Goal: Information Seeking & Learning: Learn about a topic

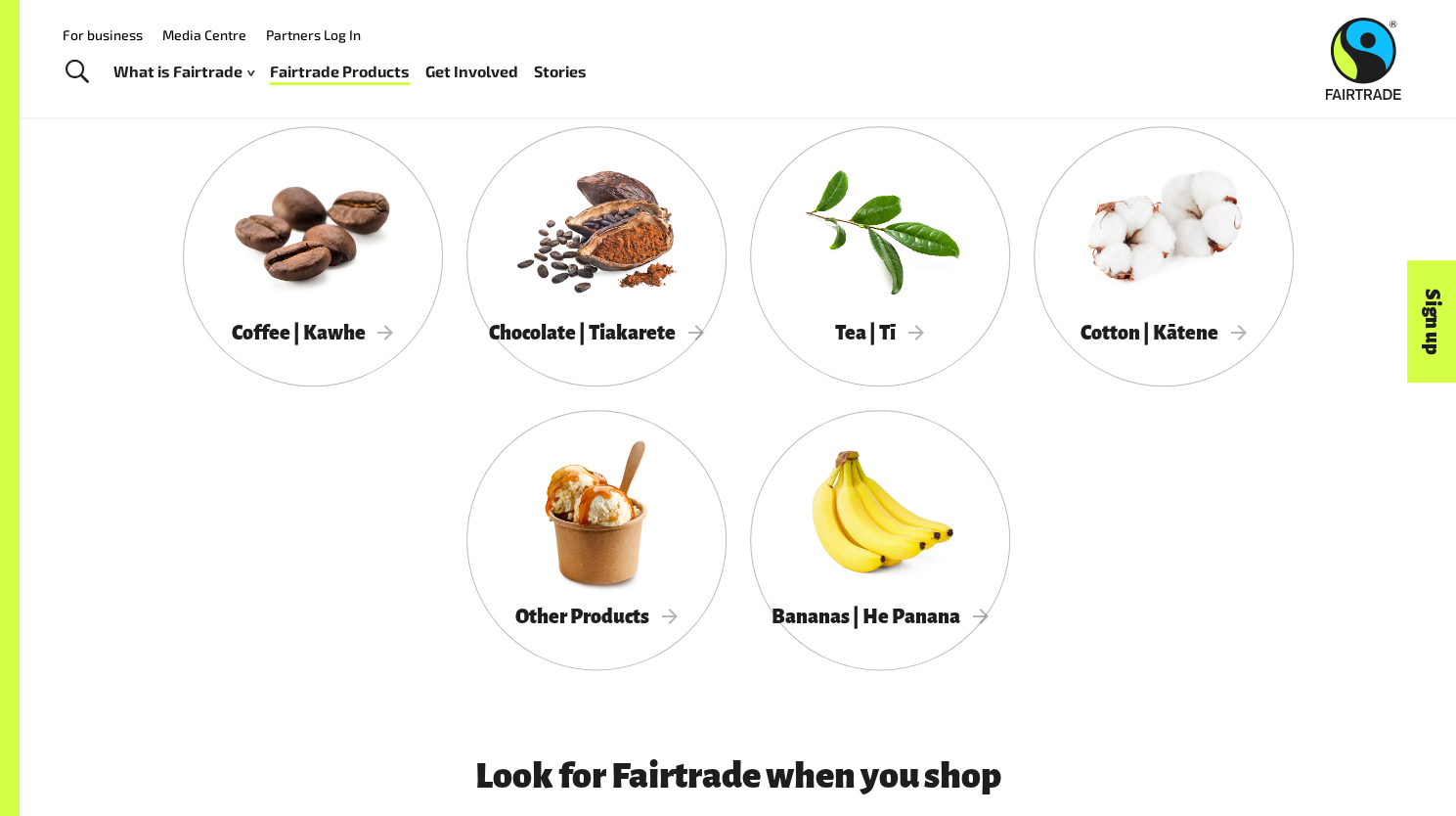
scroll to position [1067, 0]
click at [300, 334] on span "Coffee | Kawhe" at bounding box center [313, 332] width 163 height 22
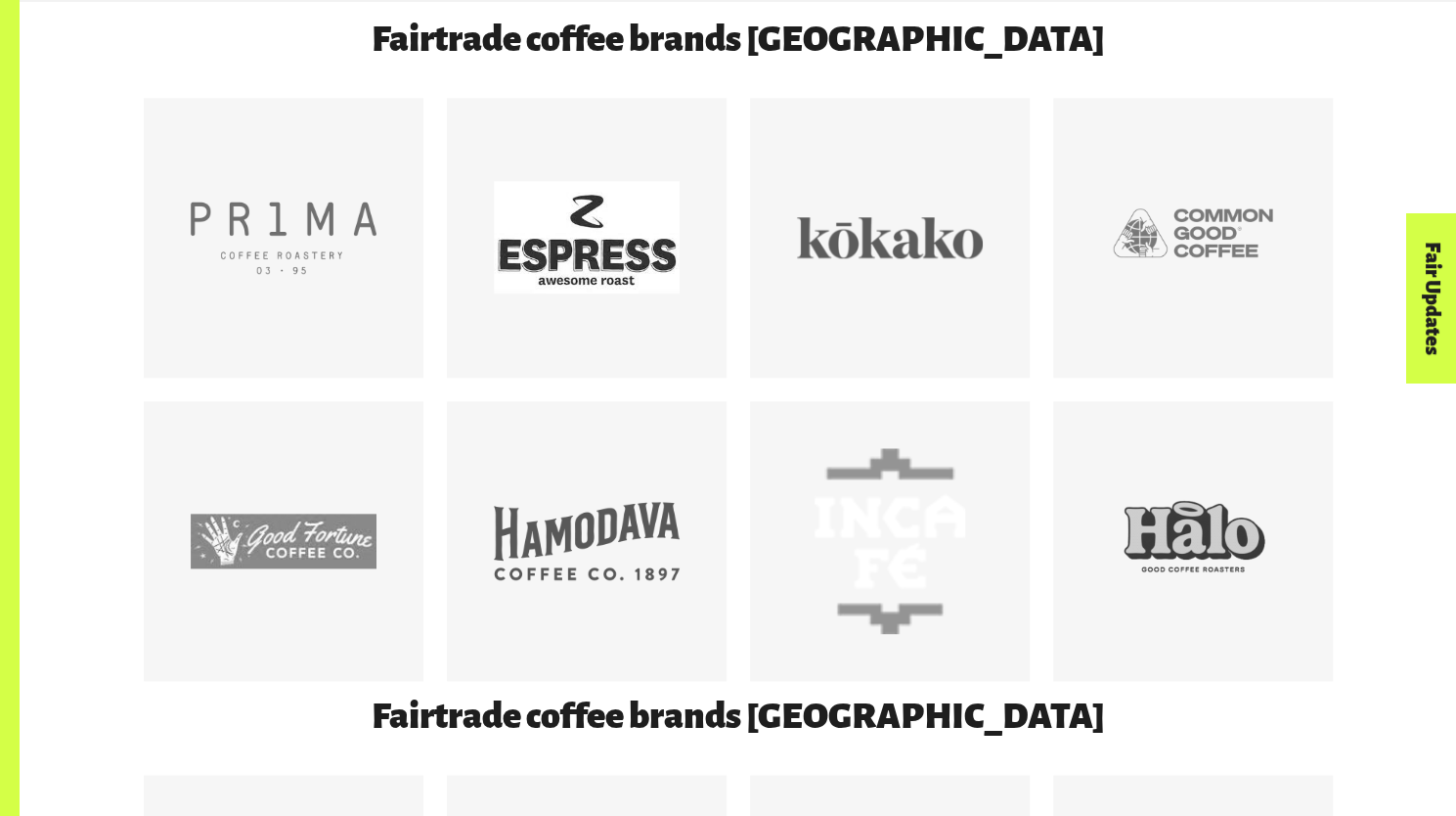
scroll to position [1100, 0]
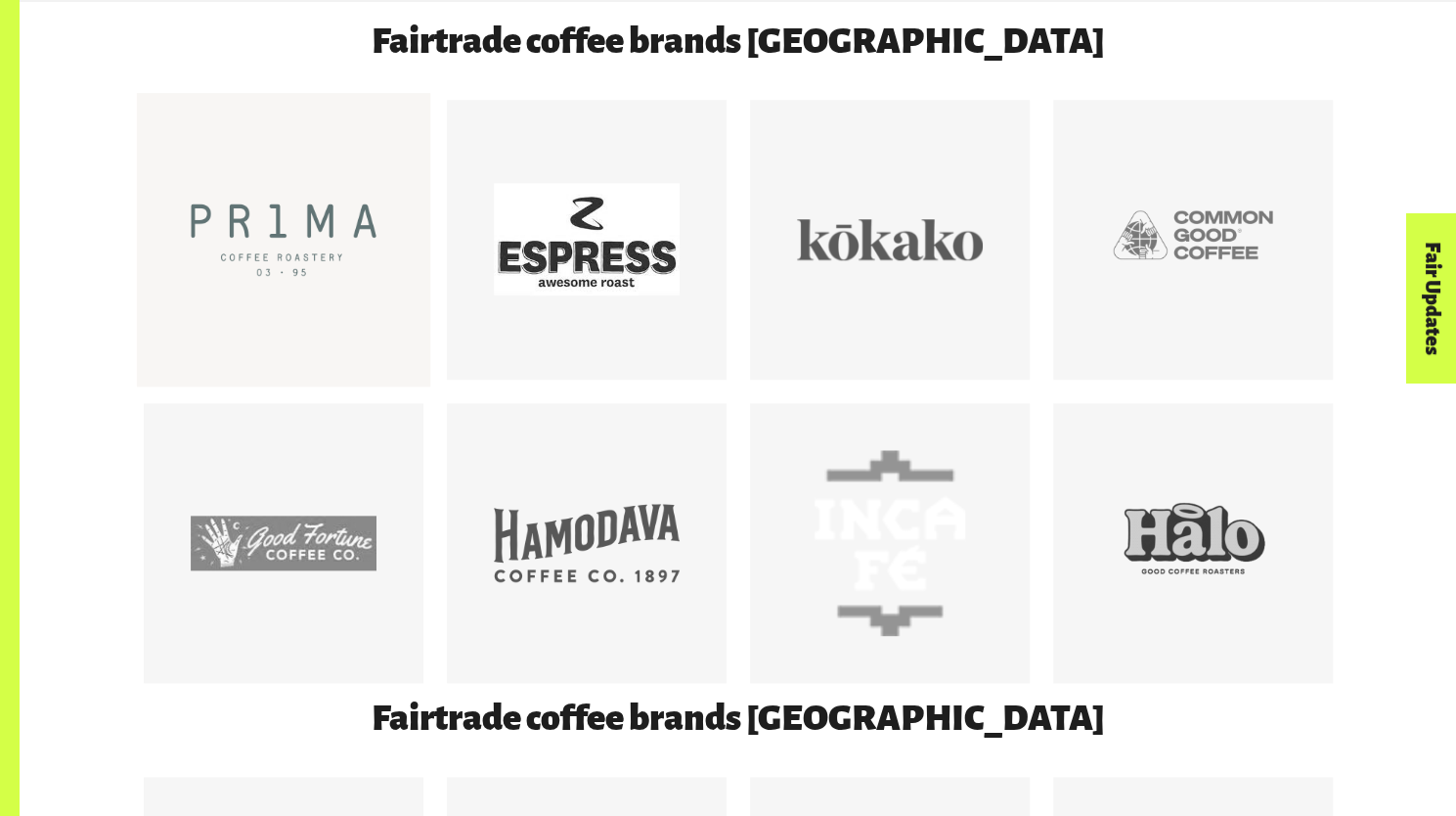
click at [357, 317] on div at bounding box center [284, 240] width 186 height 186
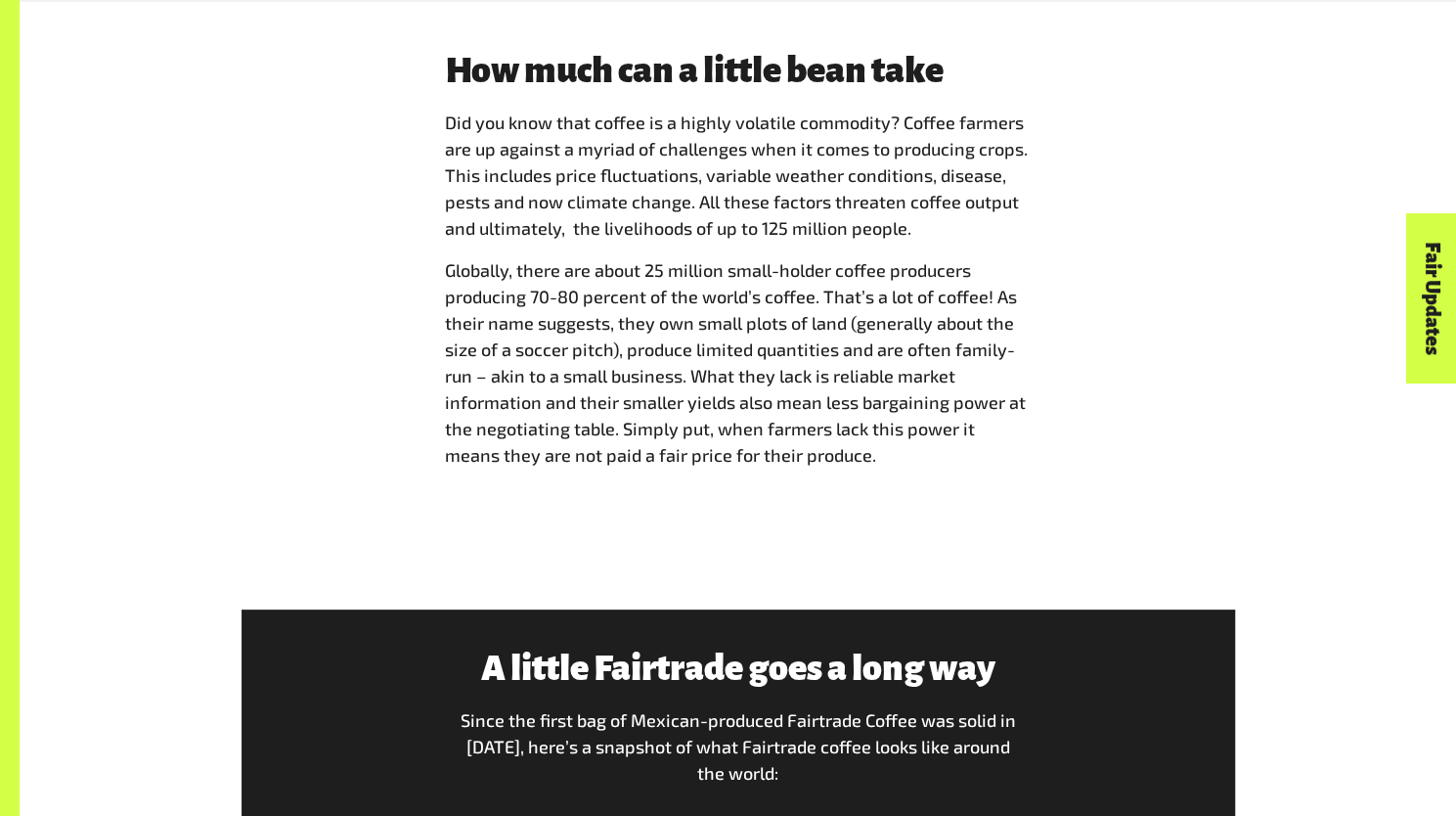
scroll to position [4396, 0]
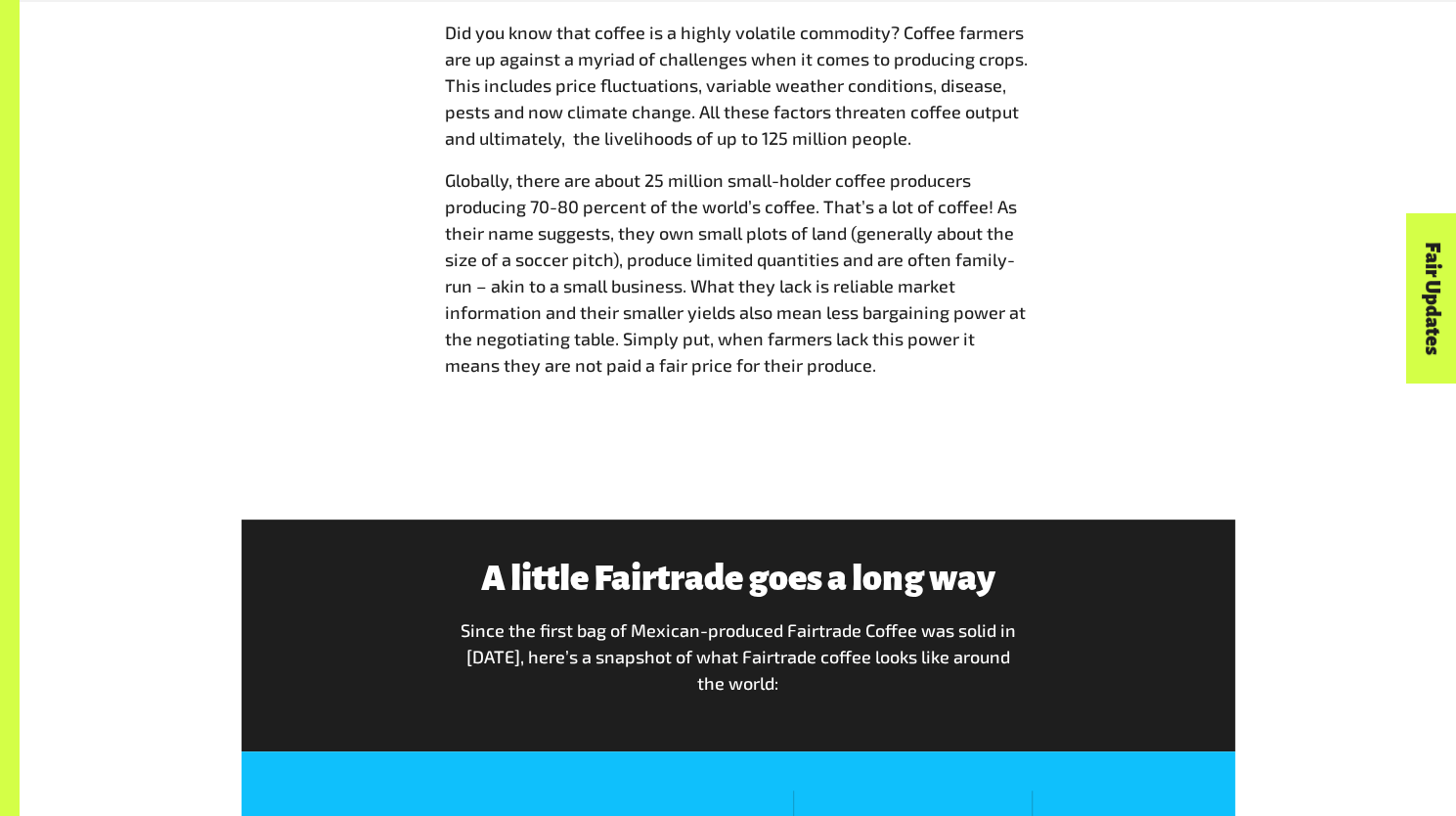
click at [837, 336] on span "Globally, there are about 25 million small-holder coffee producers producing 70…" at bounding box center [734, 272] width 581 height 207
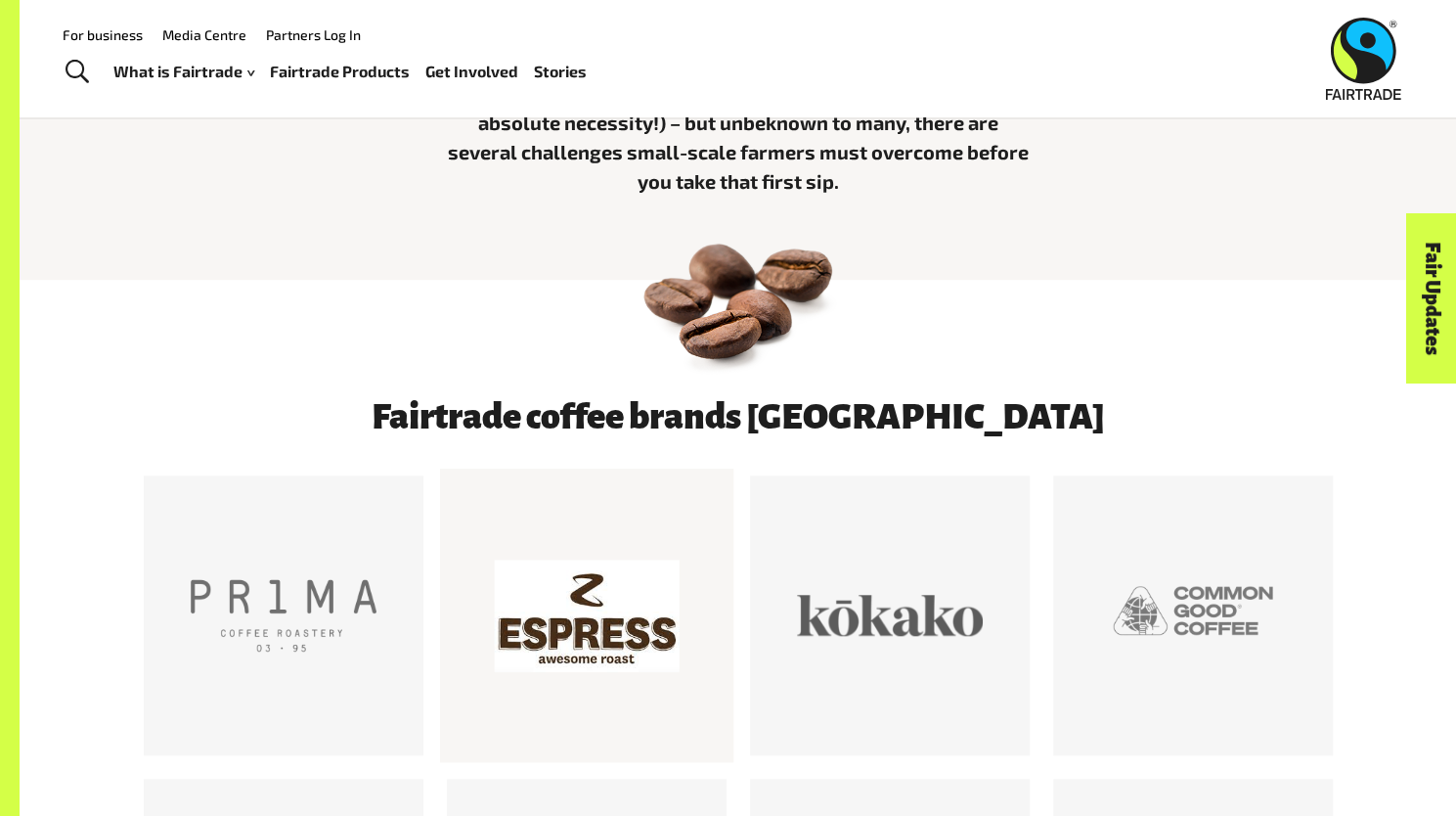
scroll to position [726, 0]
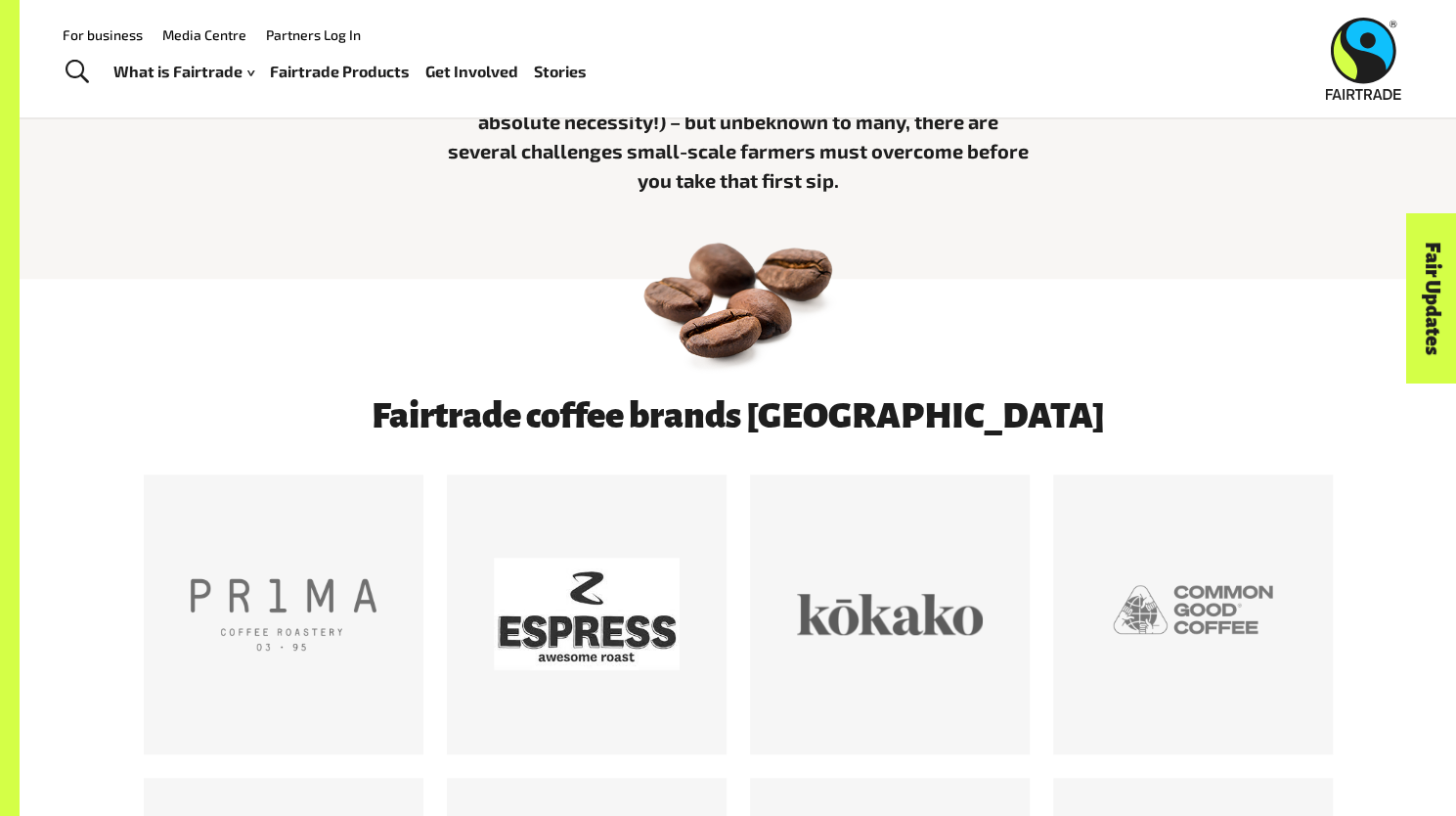
click at [736, 621] on div at bounding box center [587, 614] width 304 height 280
click at [651, 629] on div at bounding box center [587, 614] width 186 height 186
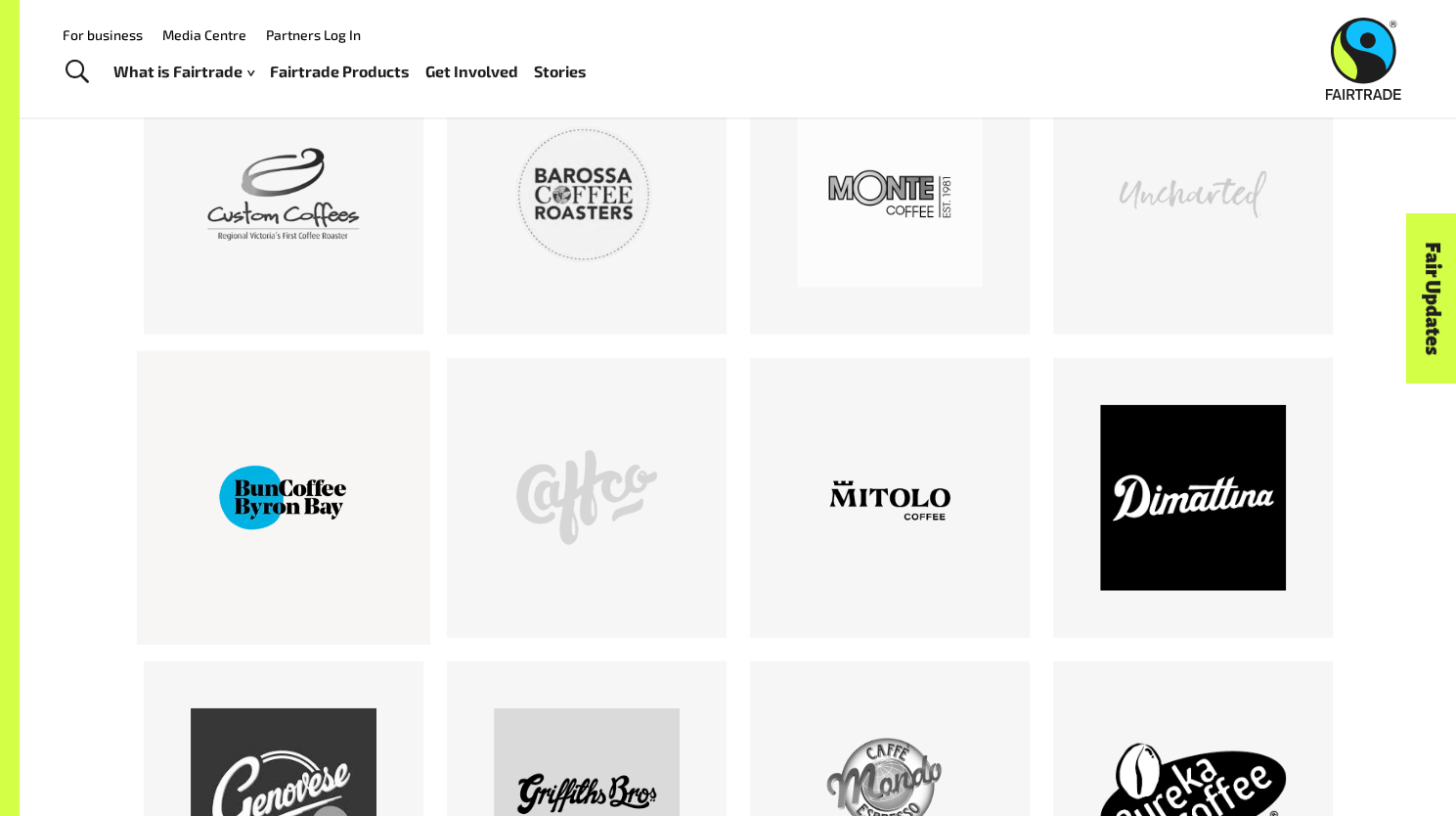
scroll to position [2424, 0]
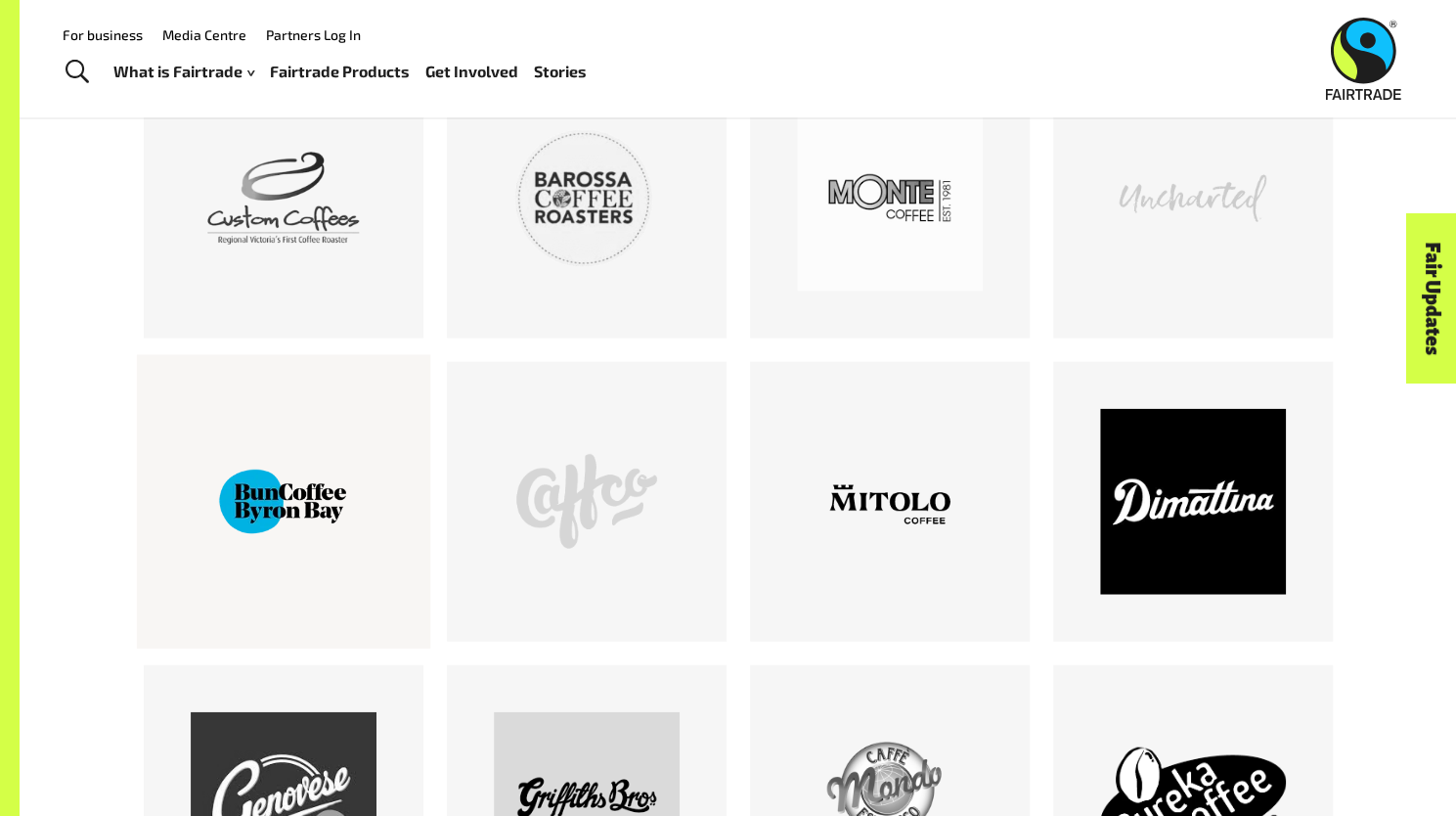
click at [362, 513] on div at bounding box center [284, 502] width 186 height 186
click at [622, 504] on div at bounding box center [587, 502] width 186 height 186
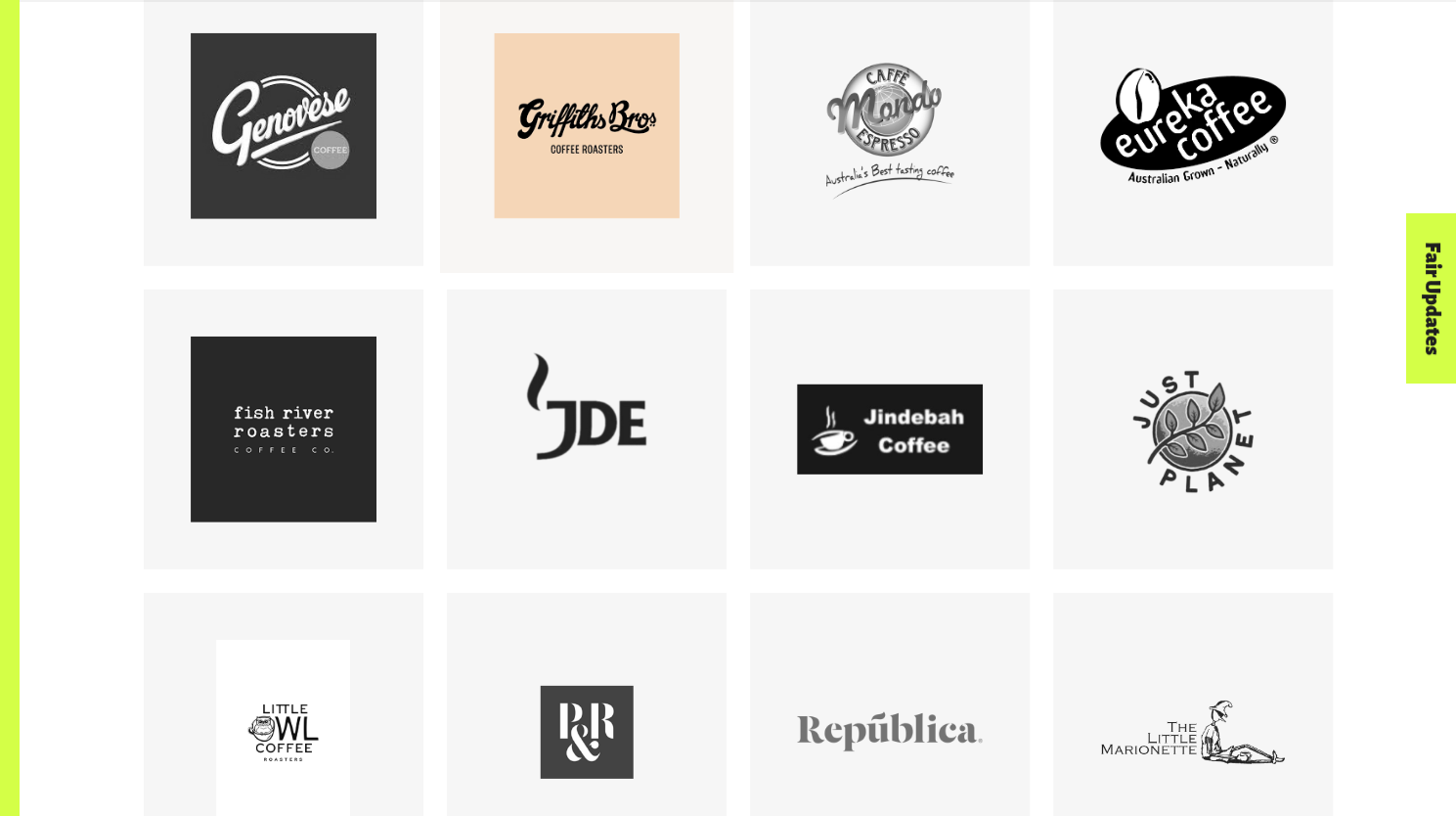
scroll to position [3104, 0]
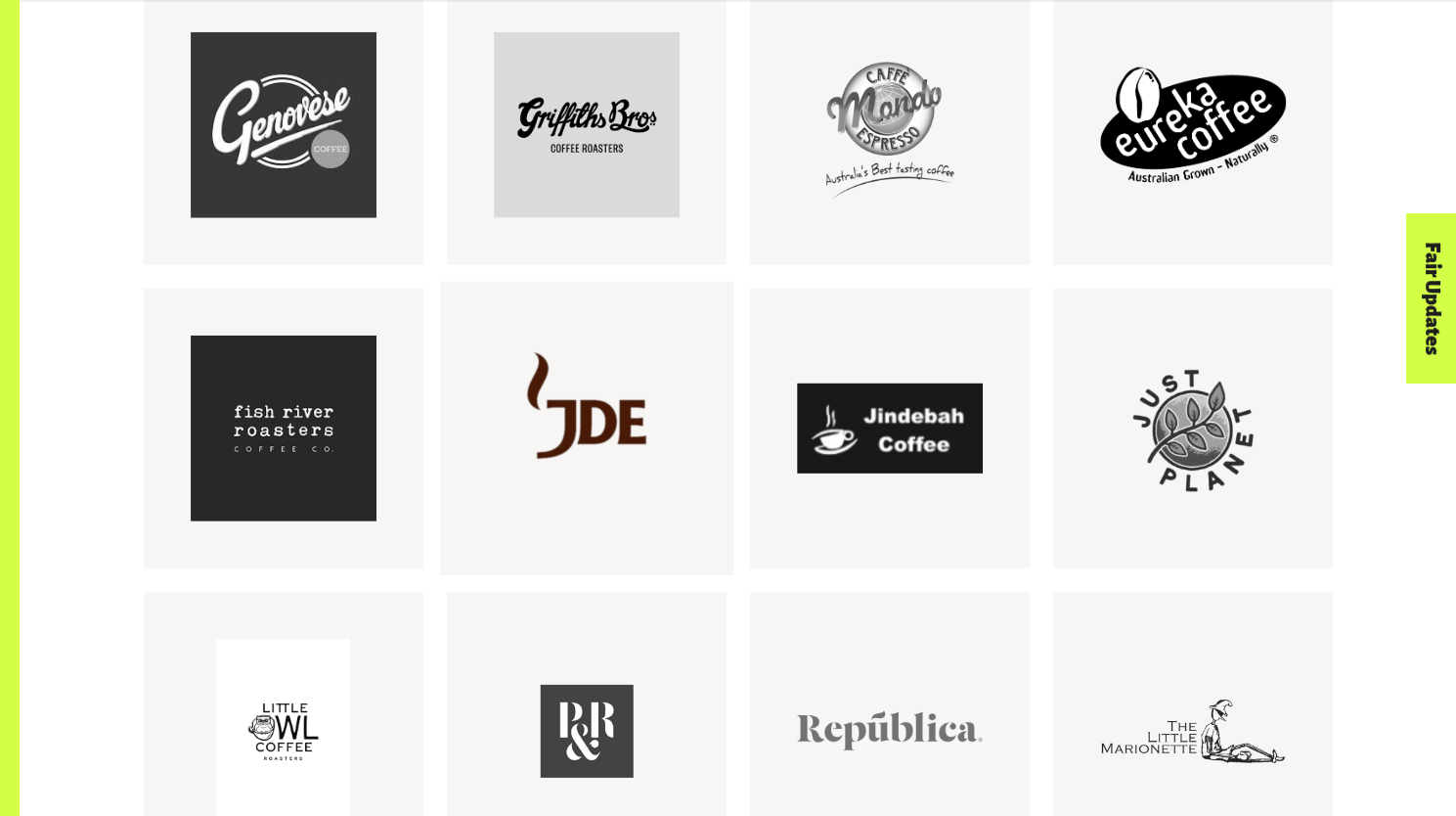
click at [667, 507] on div at bounding box center [587, 429] width 186 height 186
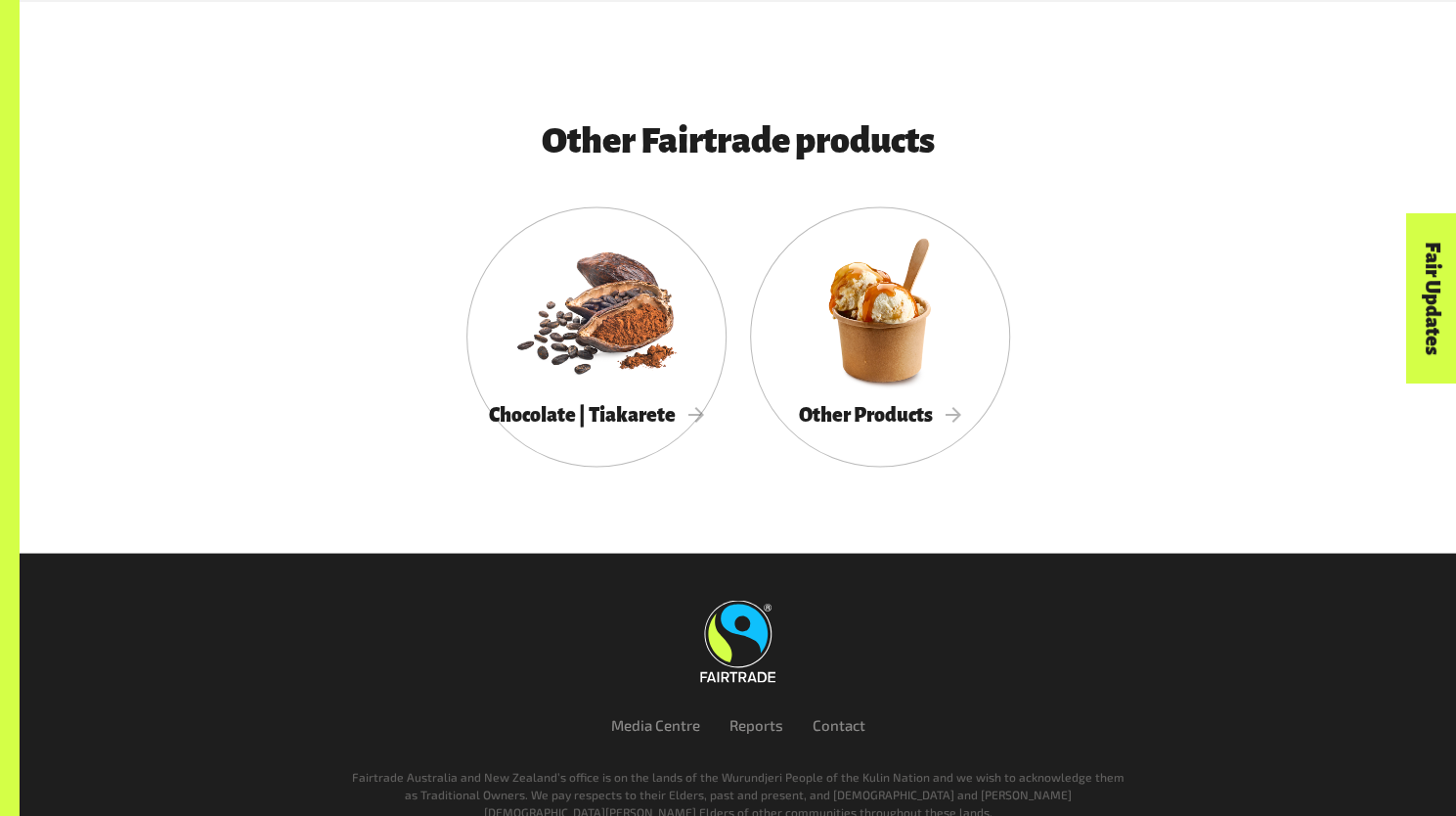
scroll to position [6435, 0]
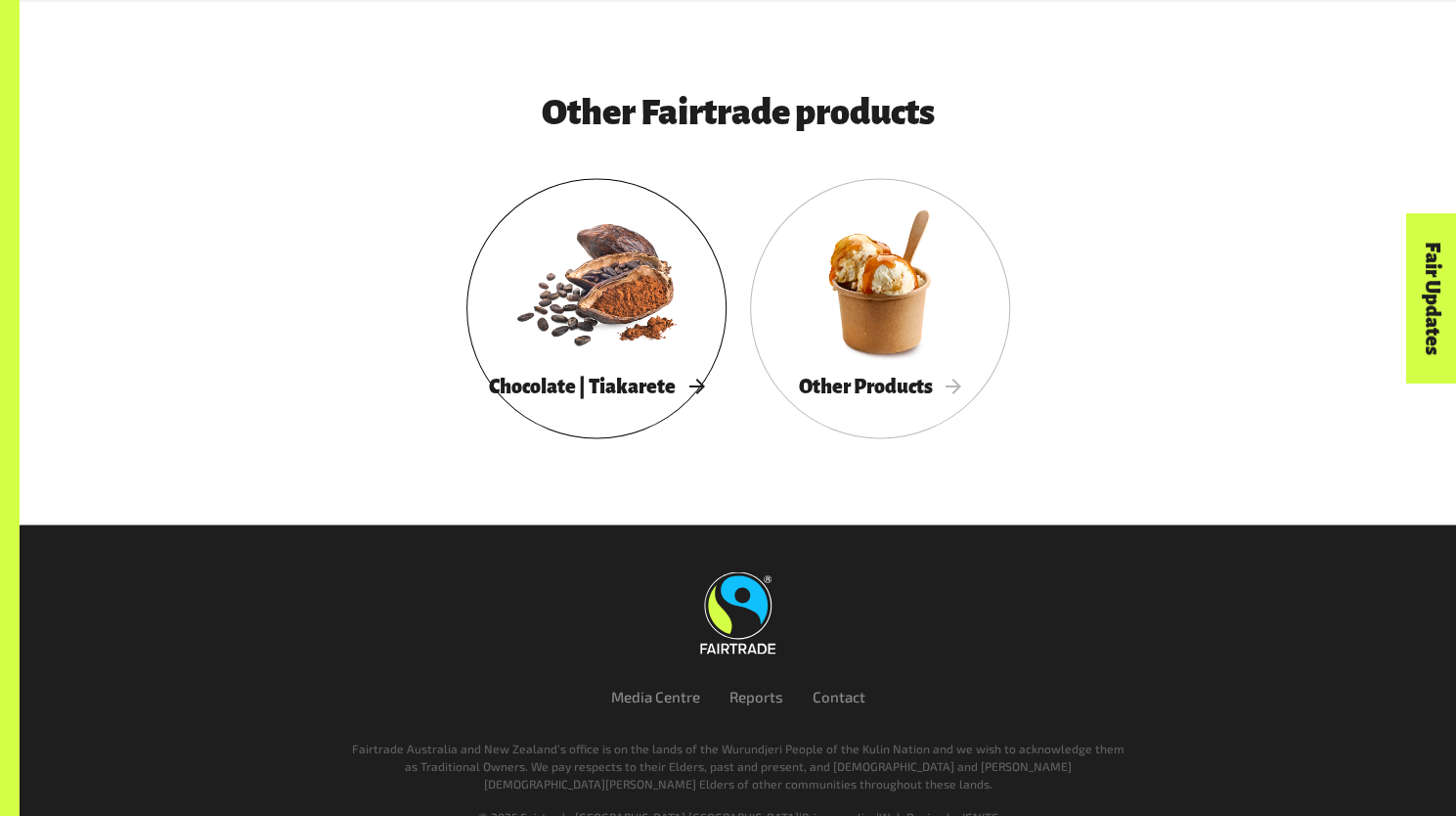
click at [598, 280] on div at bounding box center [596, 281] width 260 height 169
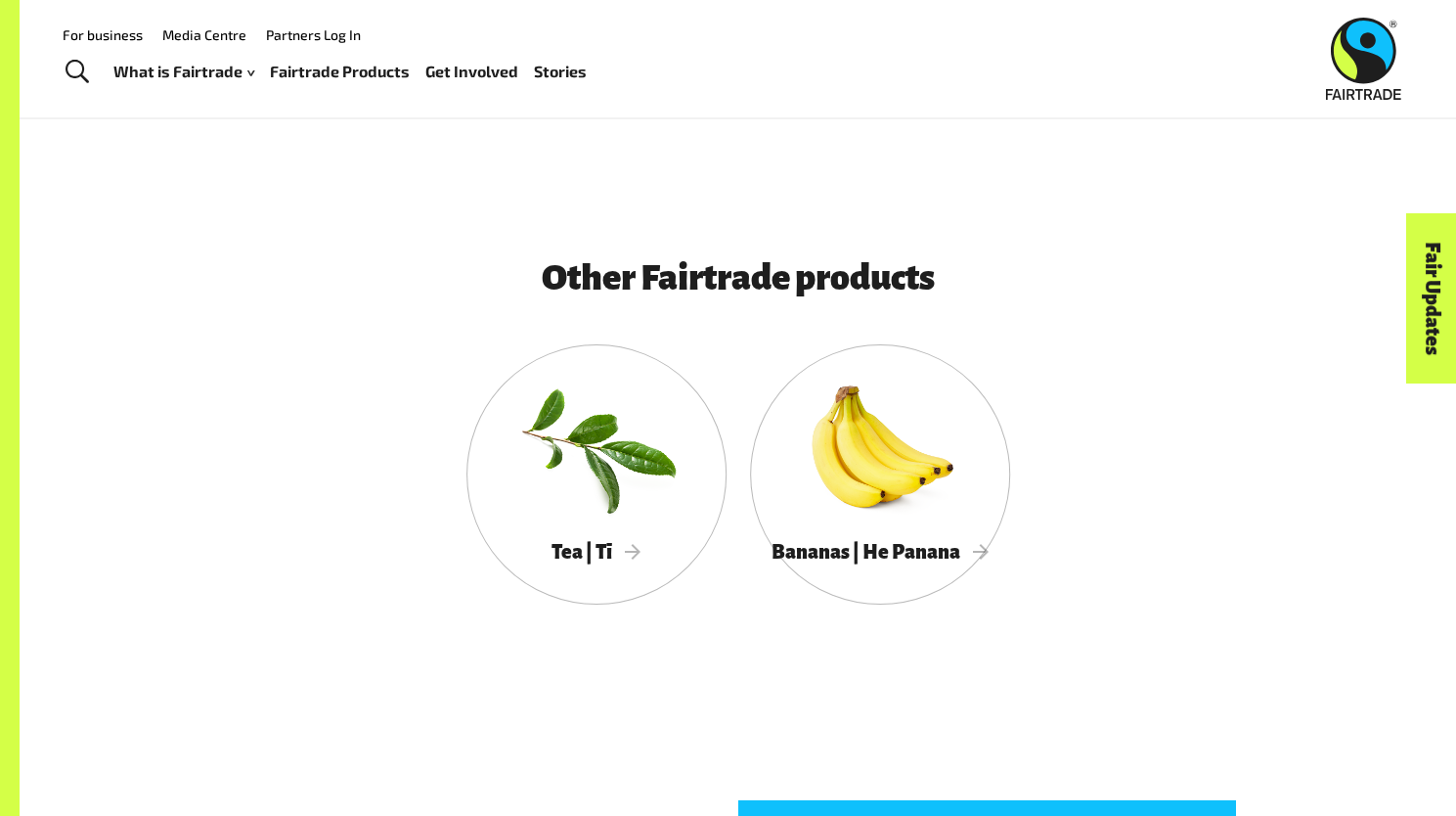
scroll to position [4265, 0]
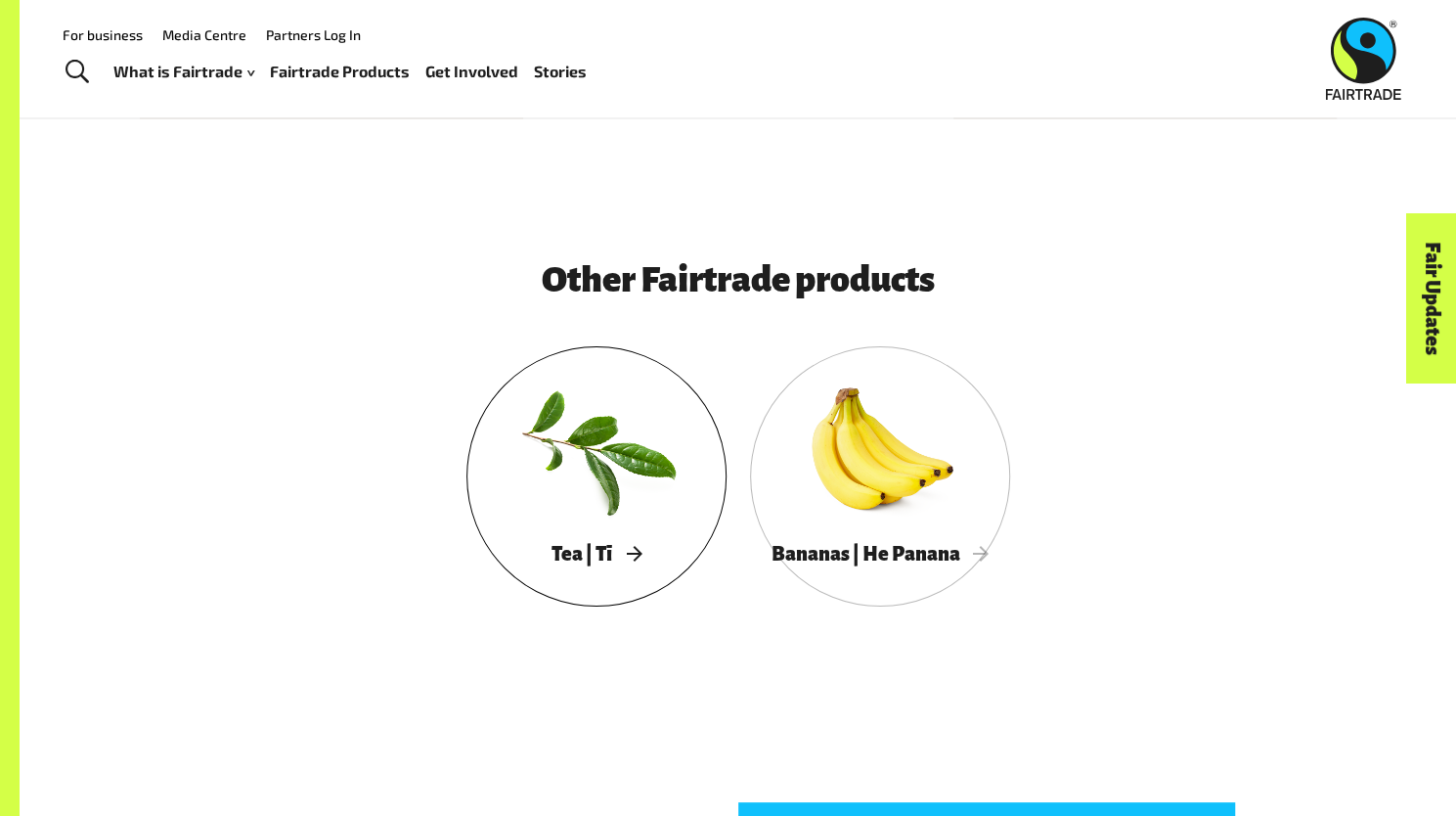
click at [593, 483] on div at bounding box center [596, 449] width 260 height 169
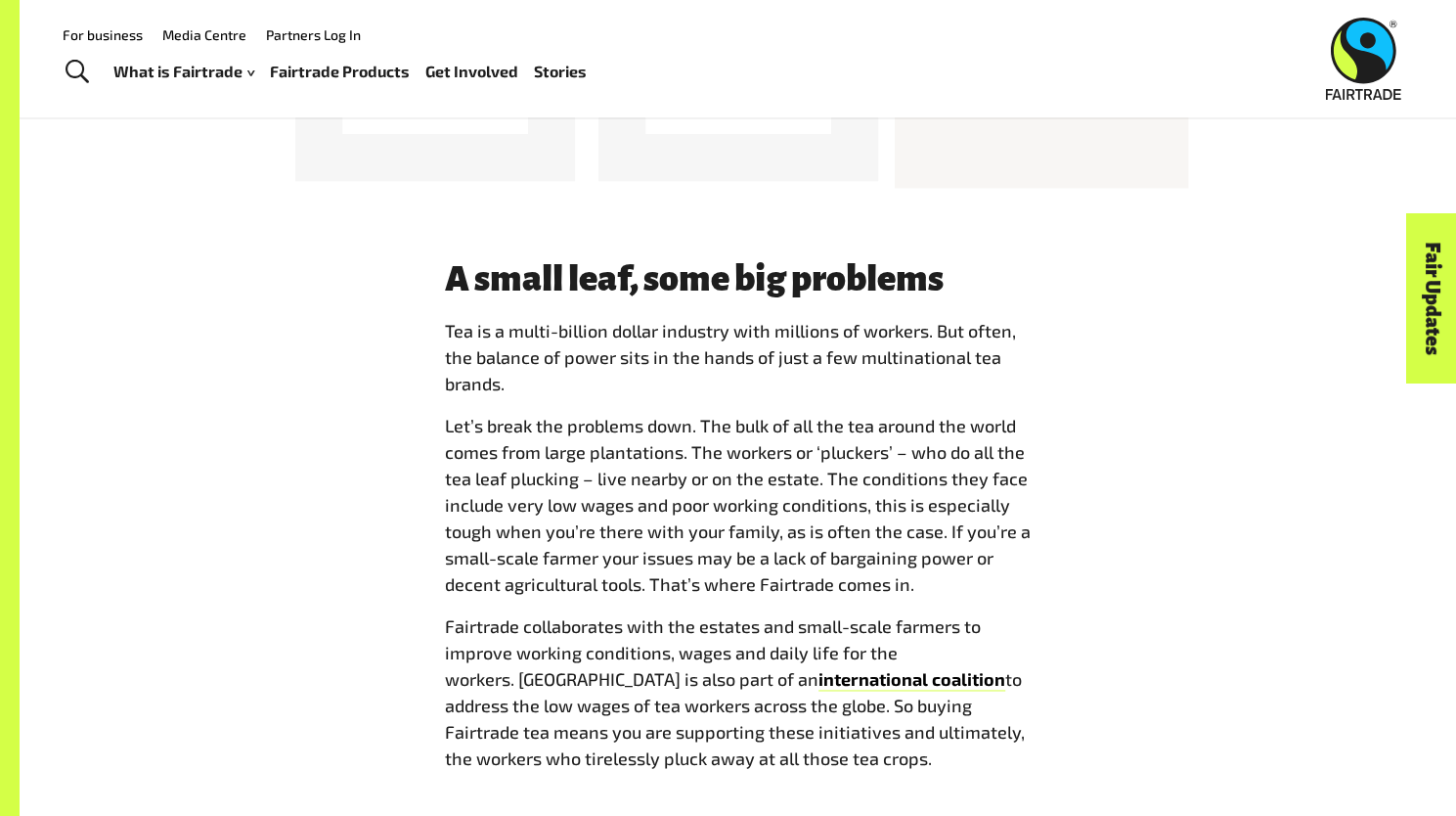
scroll to position [1088, 0]
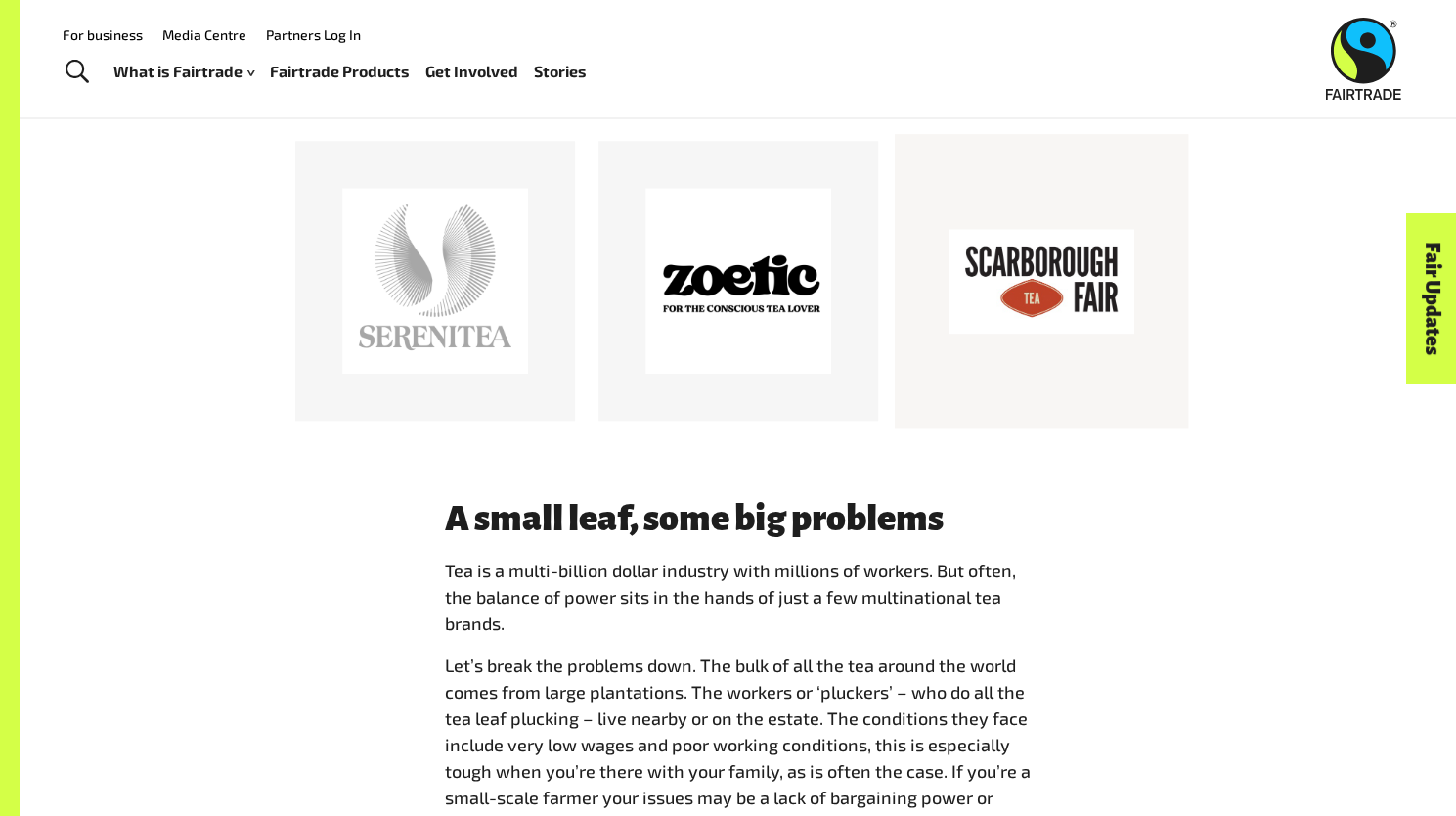
click at [1124, 333] on div at bounding box center [1042, 281] width 186 height 186
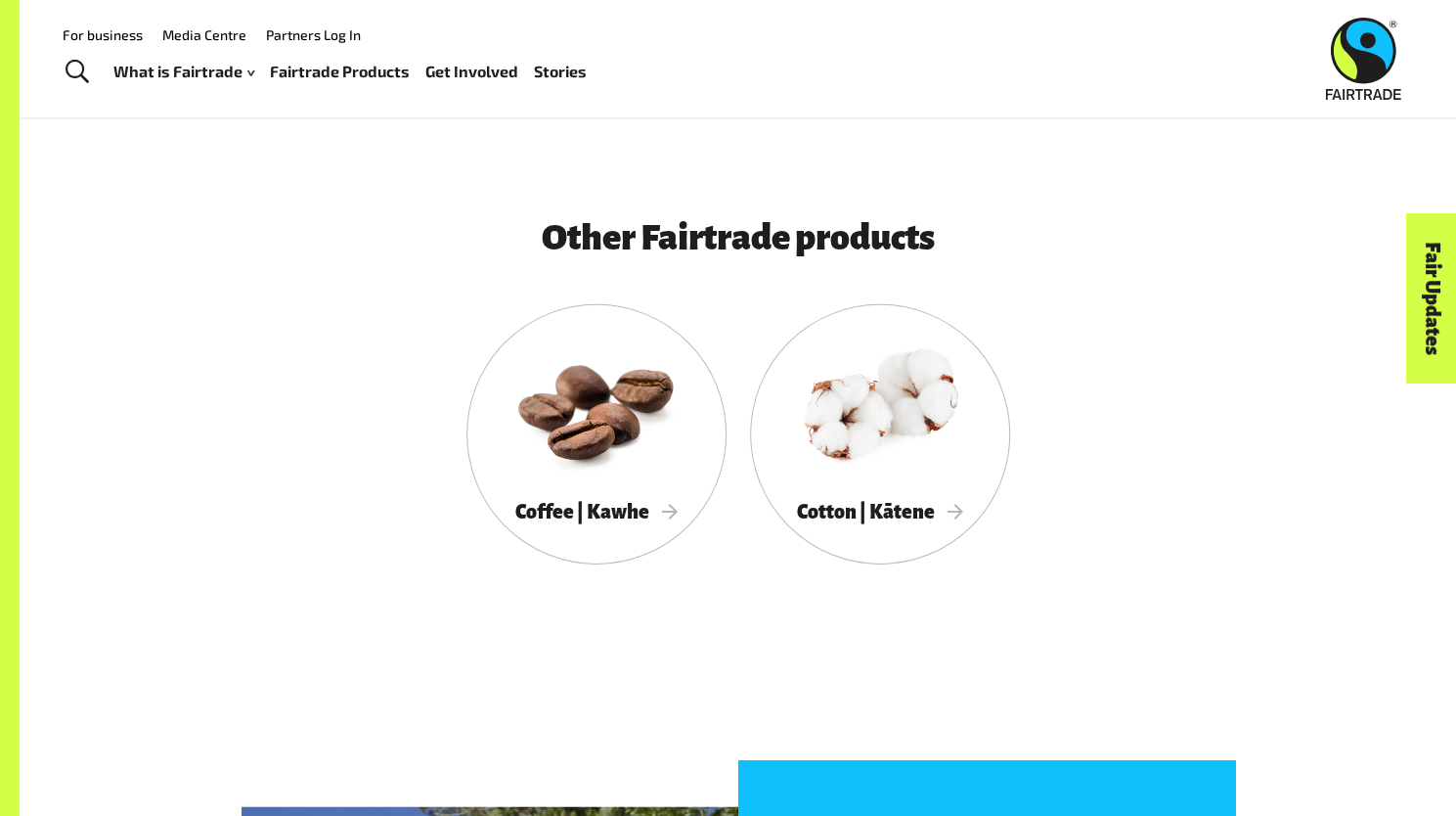
scroll to position [3262, 0]
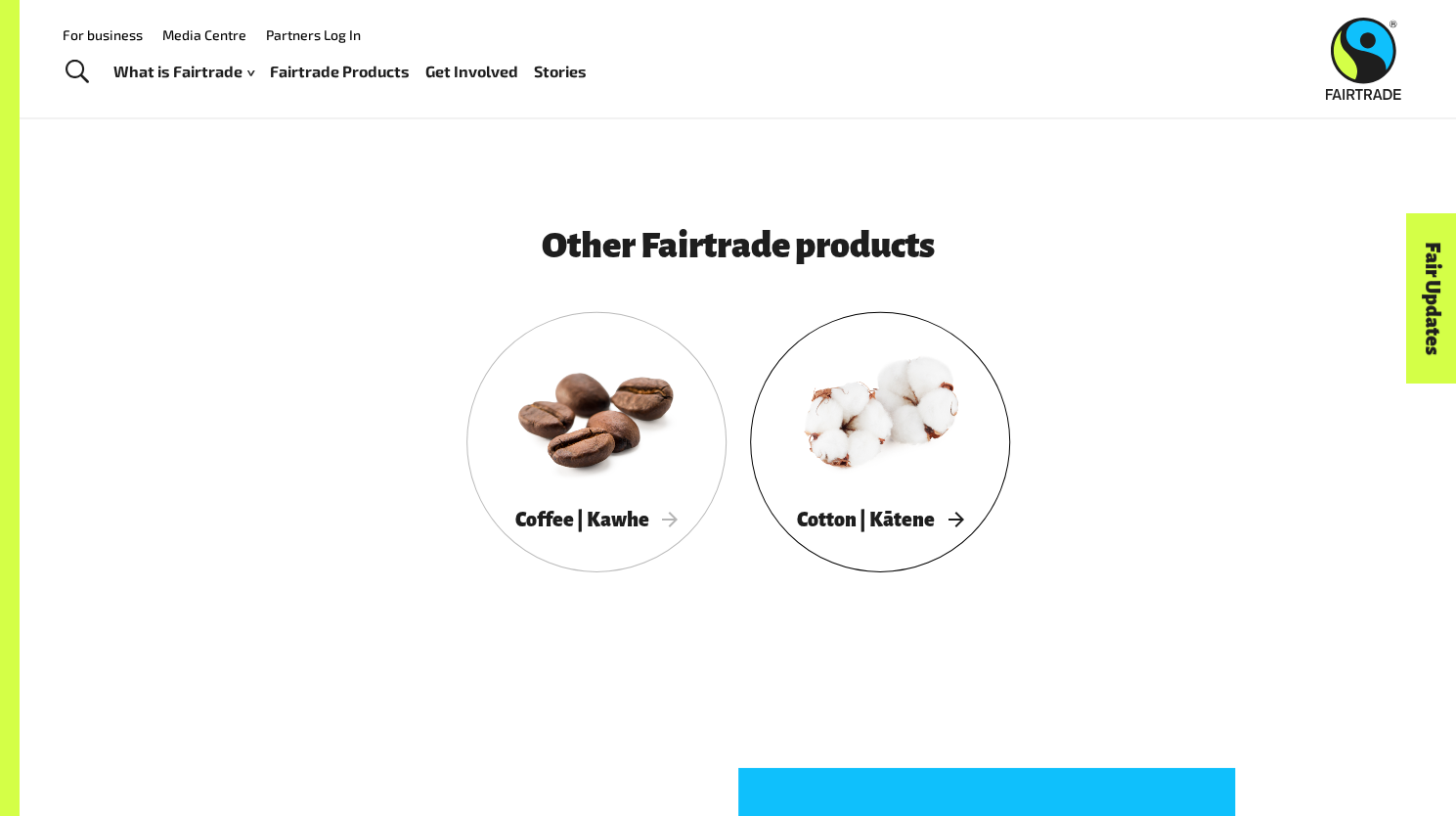
click at [920, 504] on div "Cotton | Kātene" at bounding box center [880, 519] width 260 height 40
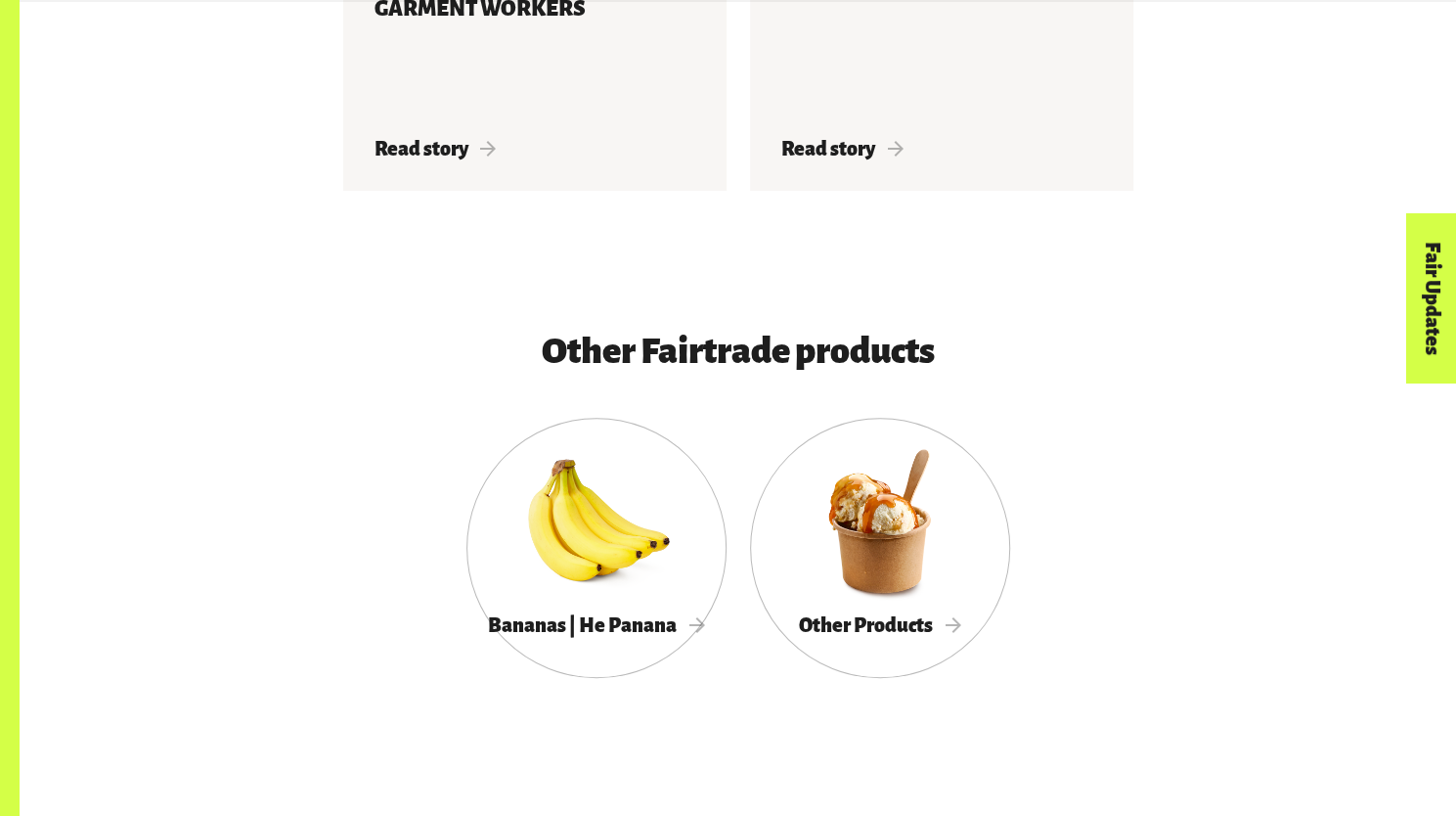
scroll to position [4803, 0]
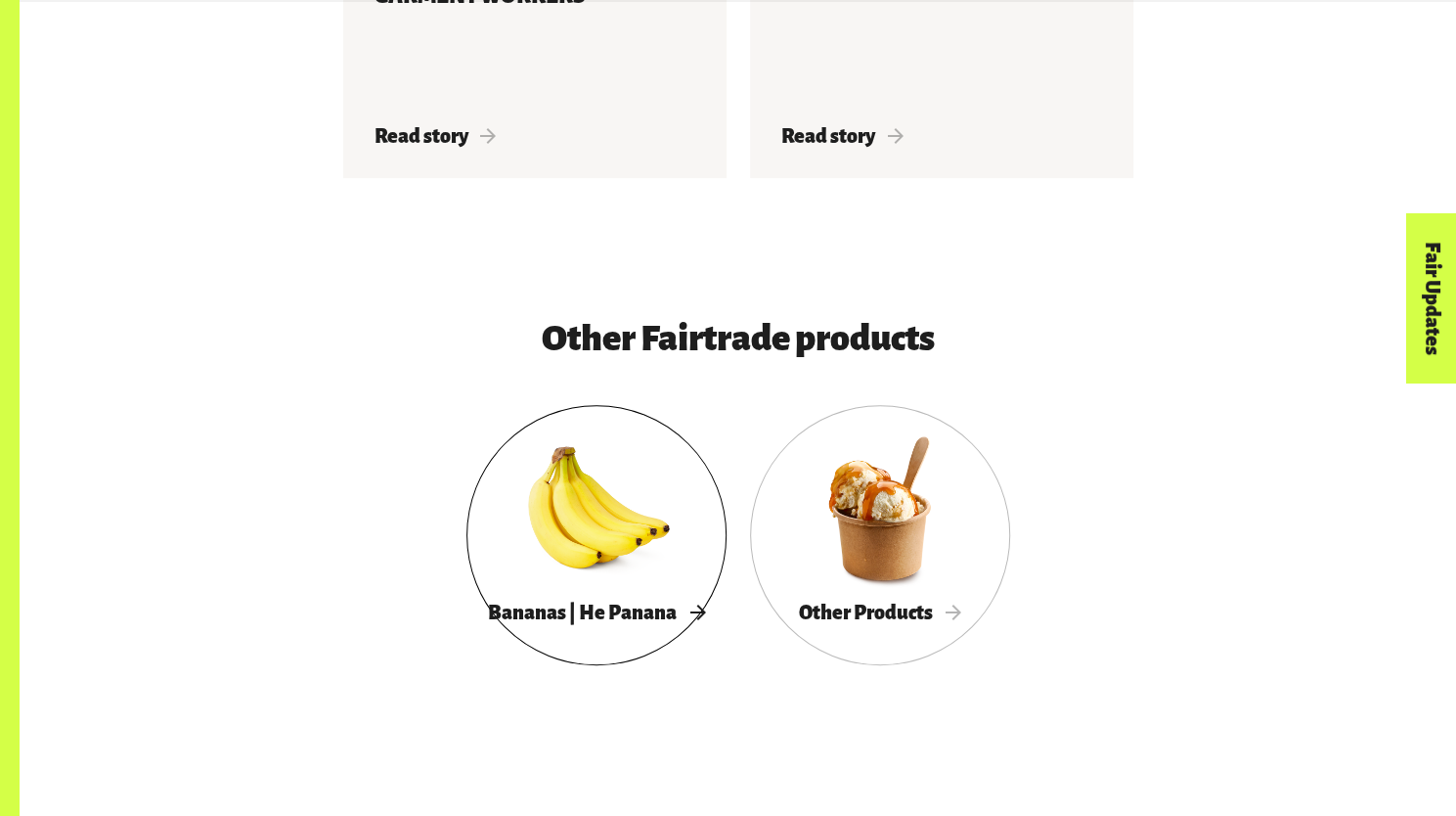
click at [589, 504] on div at bounding box center [596, 507] width 260 height 169
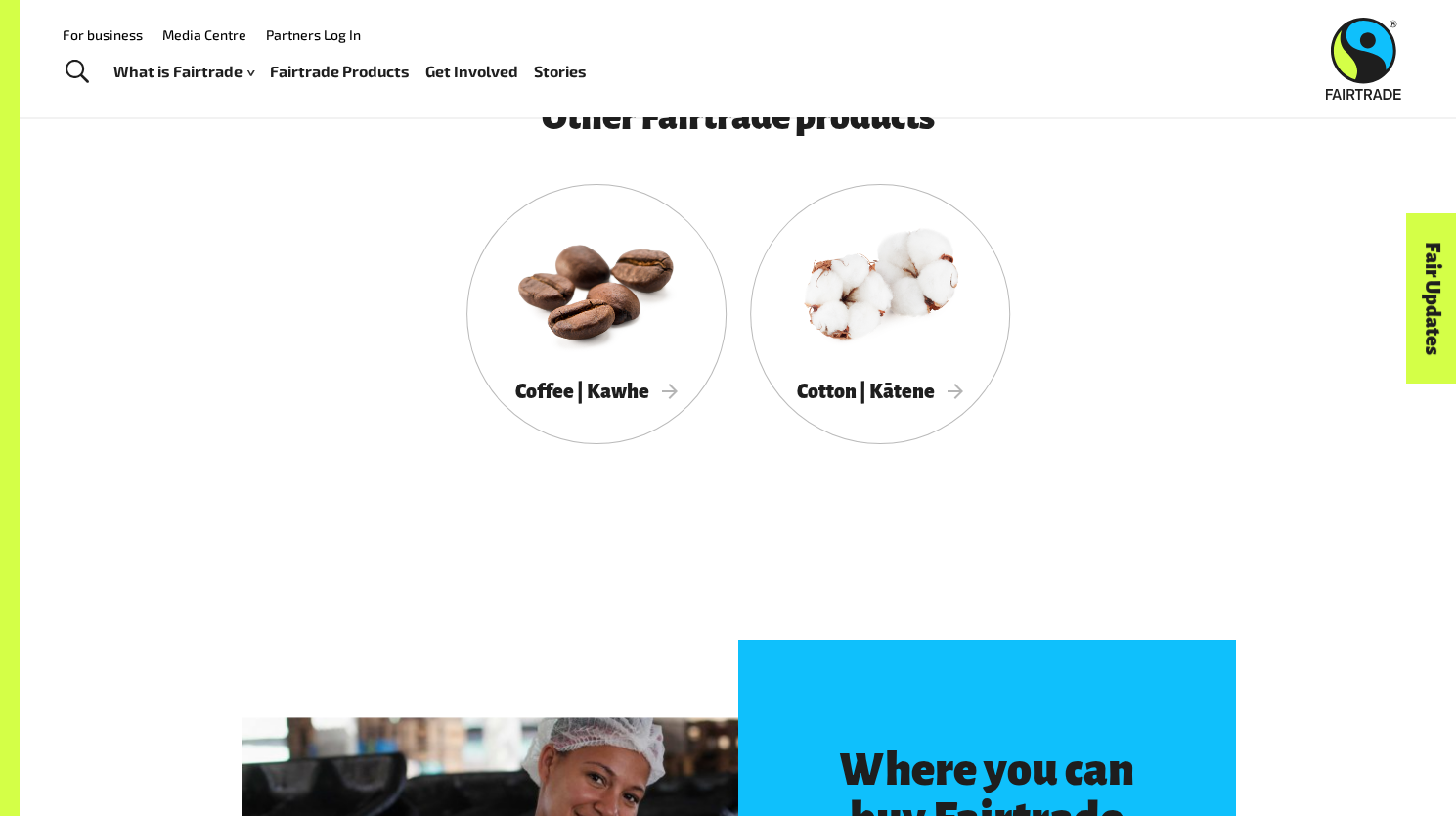
scroll to position [3863, 0]
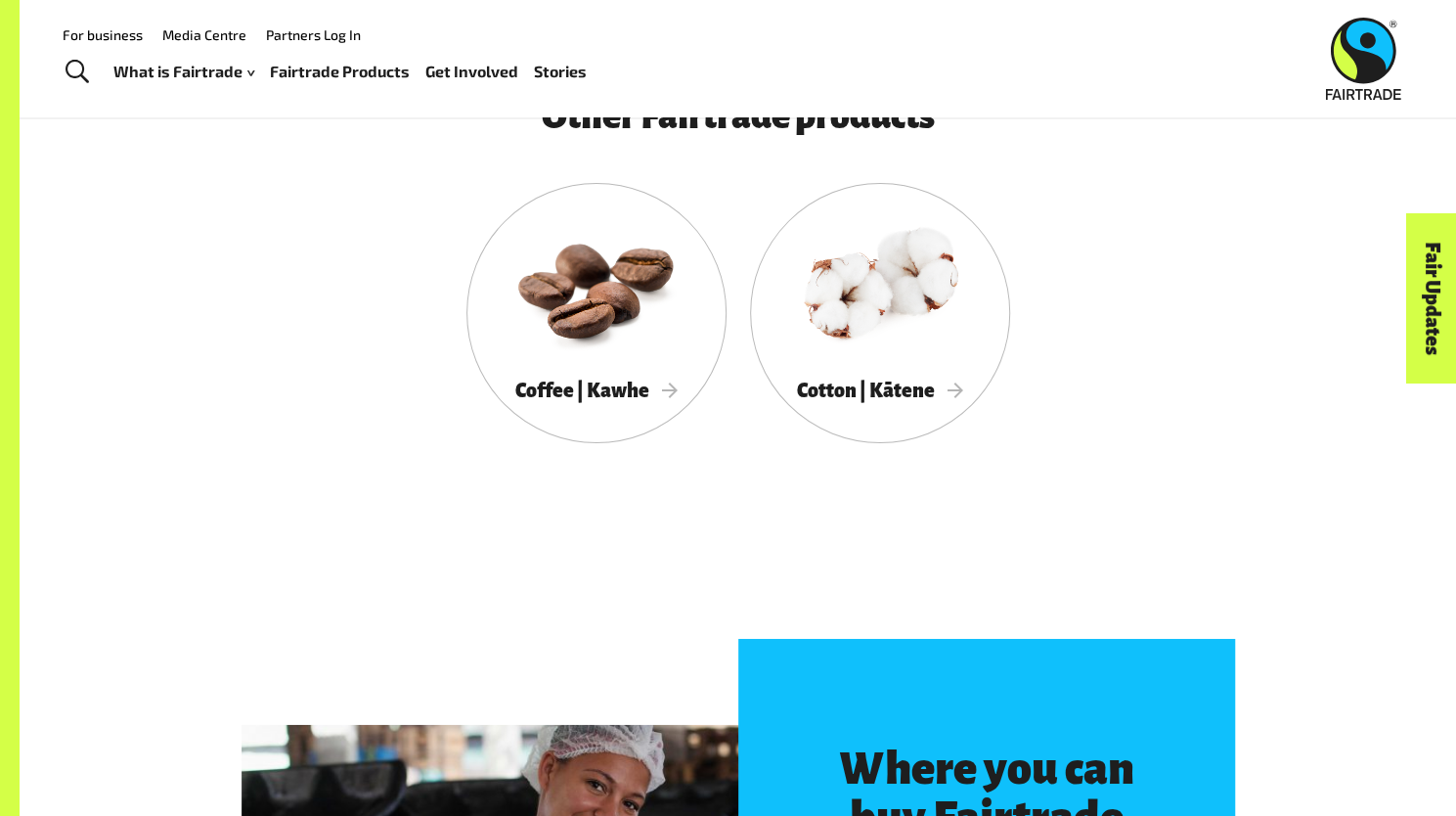
click at [350, 76] on link "Fairtrade Products" at bounding box center [340, 72] width 140 height 28
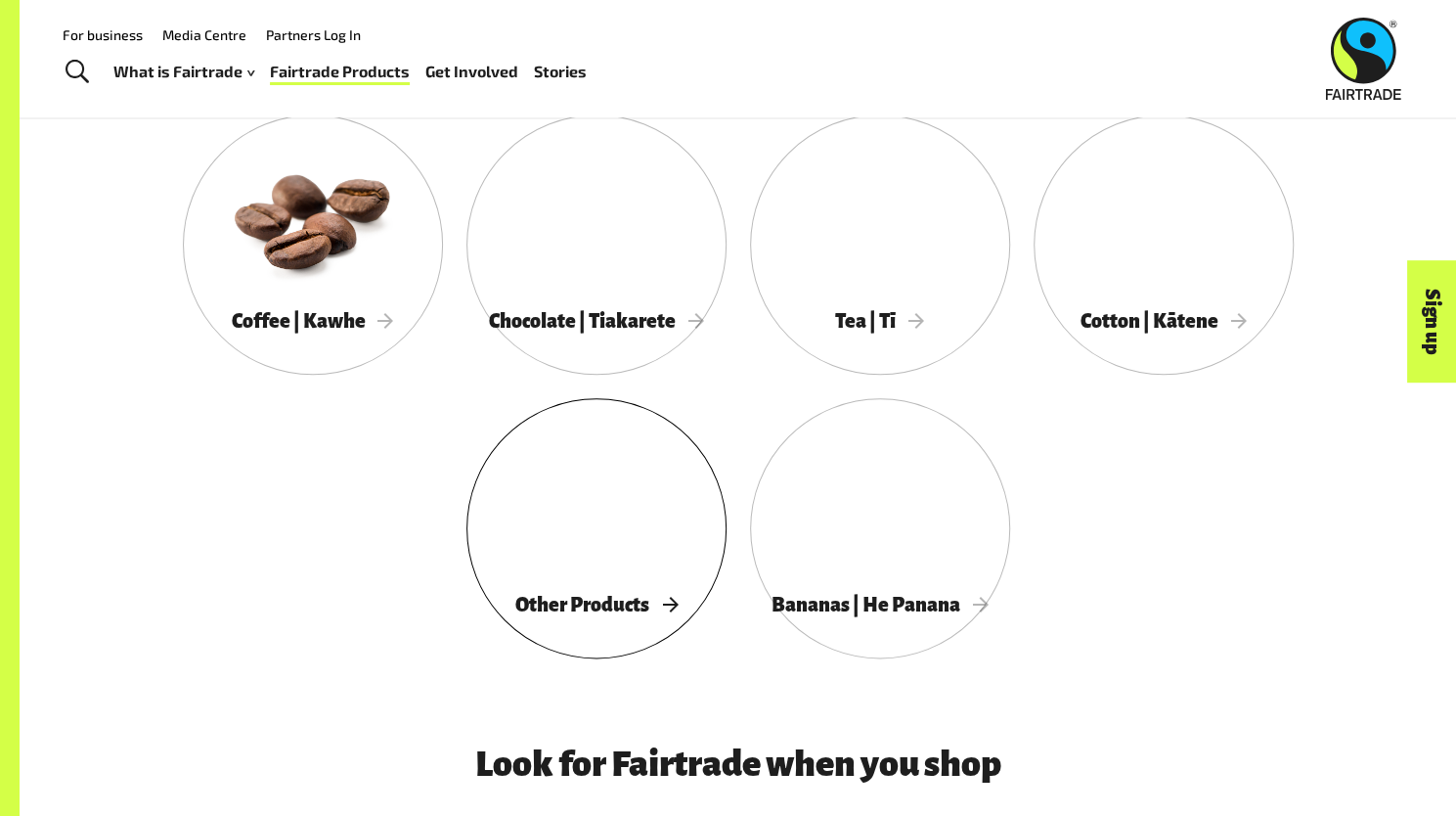
scroll to position [1080, 0]
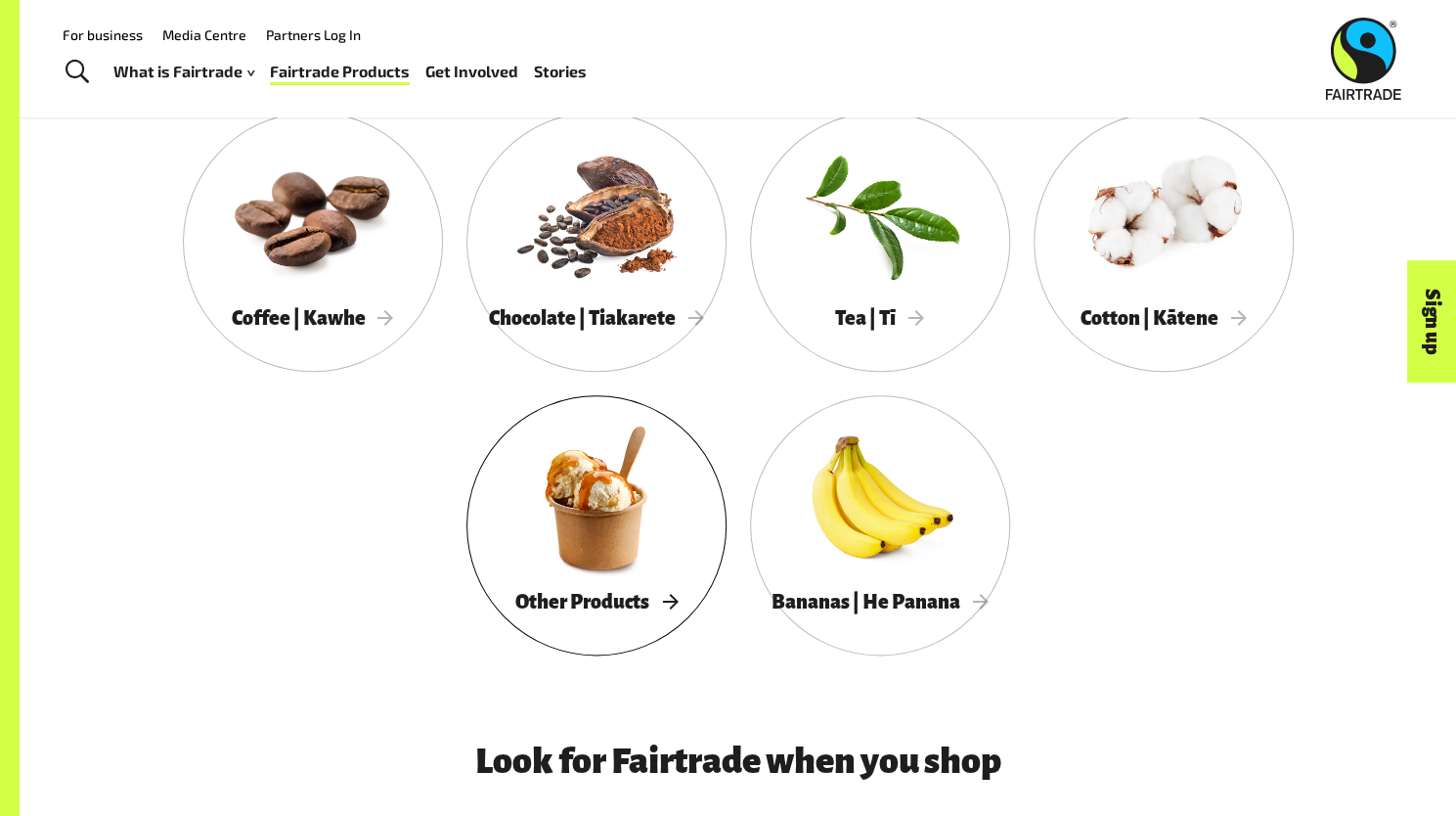
click at [602, 500] on div at bounding box center [596, 497] width 260 height 169
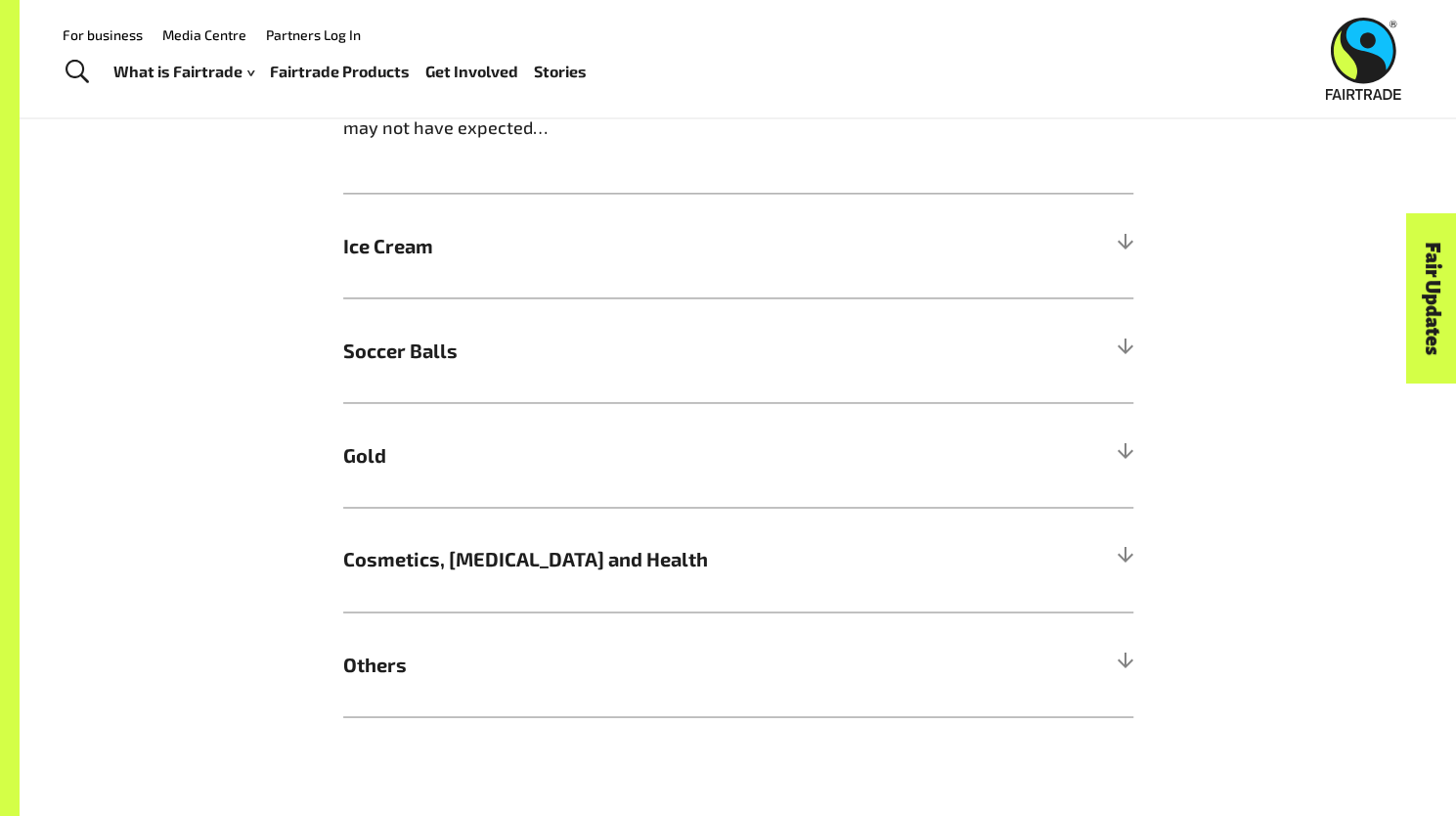
scroll to position [1604, 0]
click at [489, 243] on span "Ice Cream" at bounding box center [638, 247] width 592 height 29
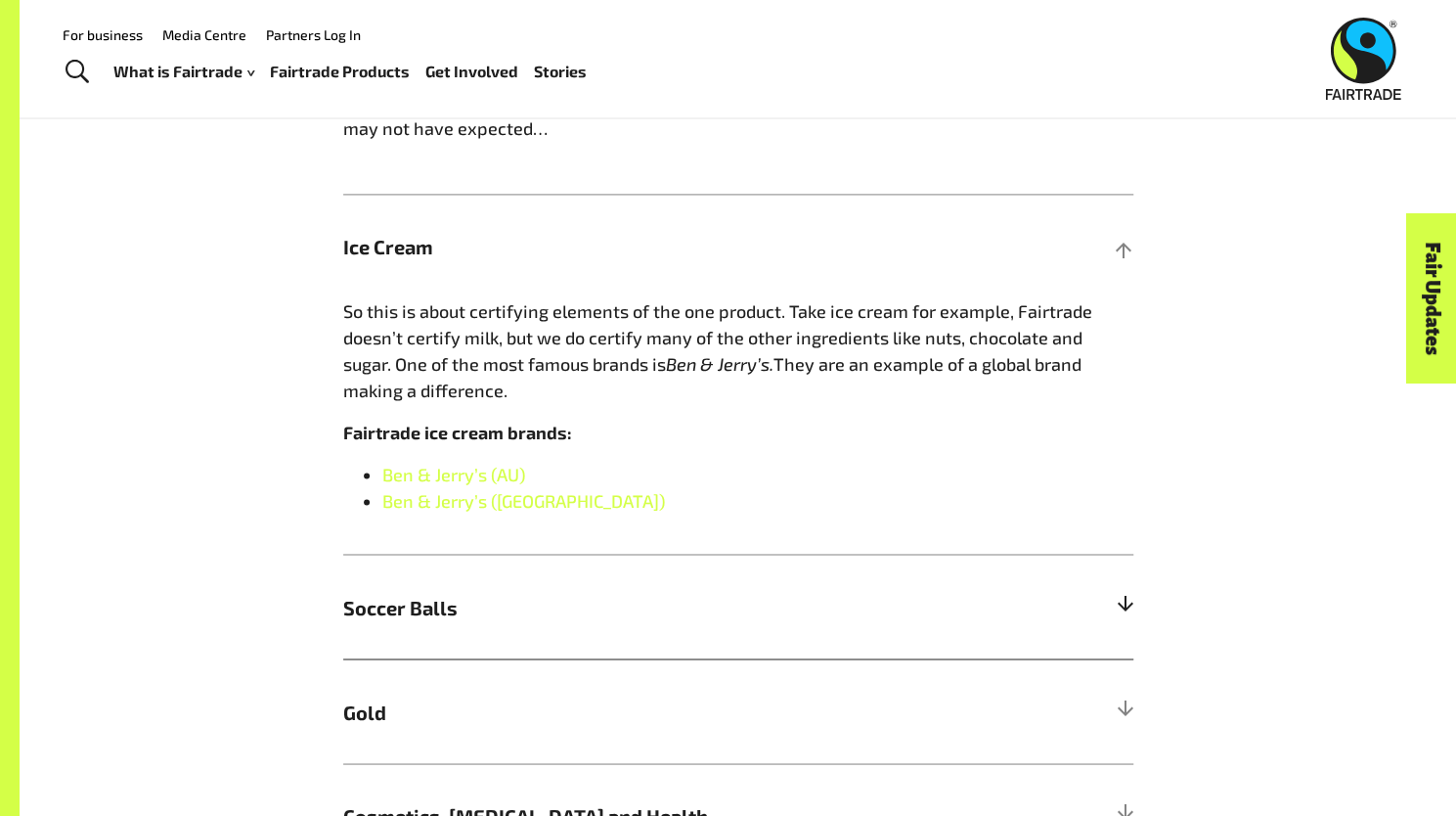
click at [448, 581] on h5 "Soccer Balls" at bounding box center [737, 605] width 790 height 105
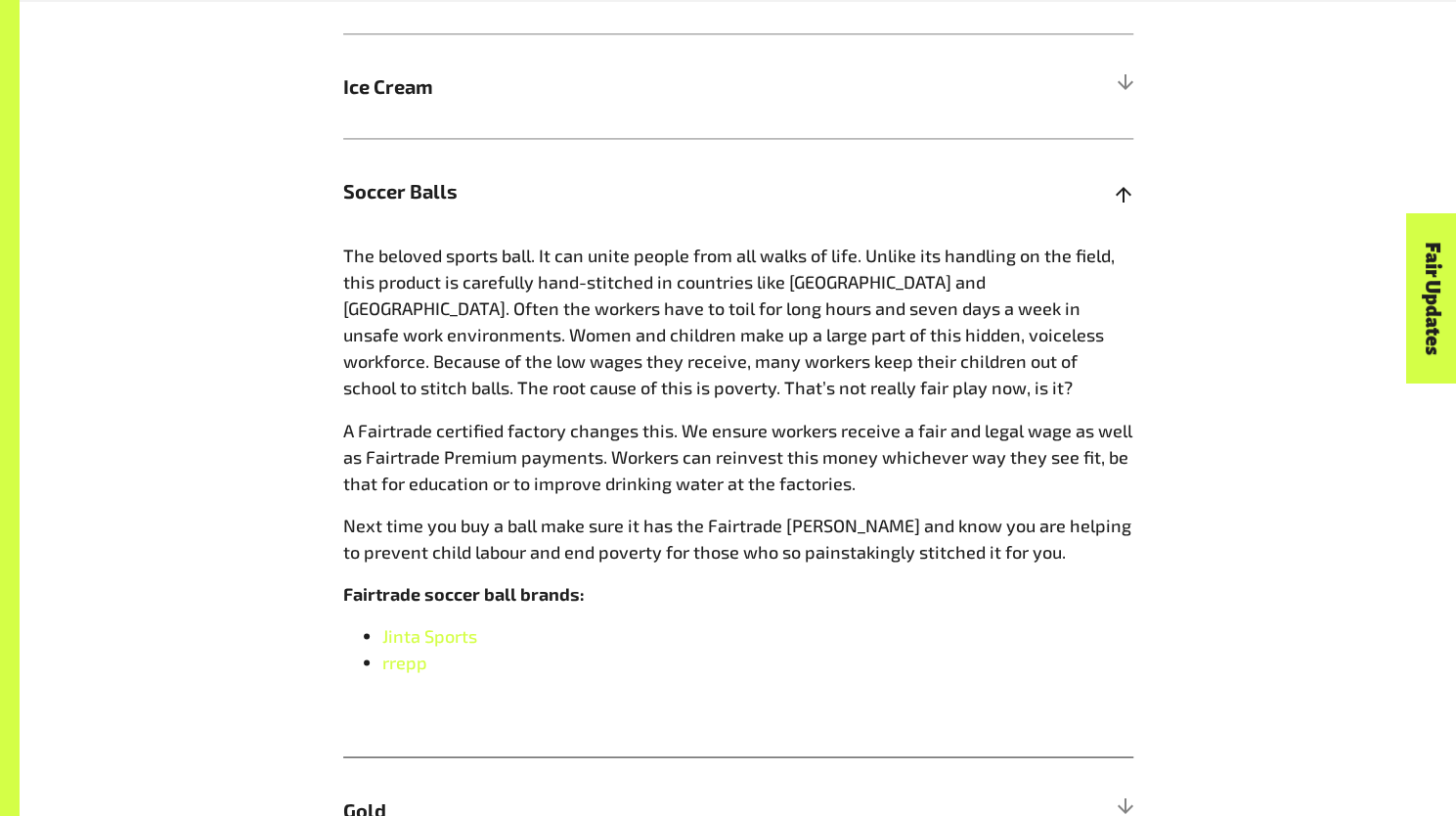
scroll to position [1765, 0]
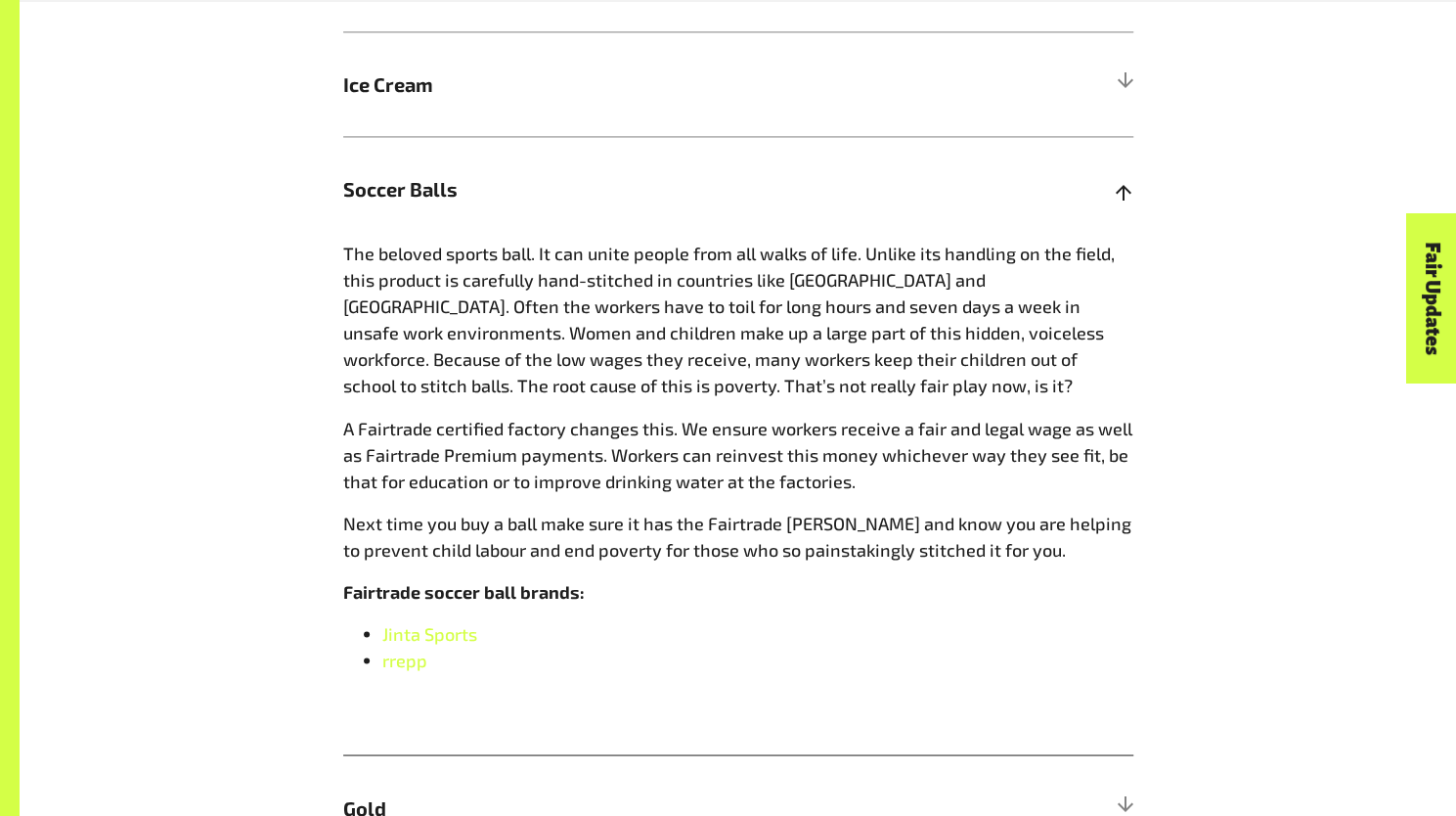
click at [661, 211] on h5 "Soccer Balls" at bounding box center [737, 188] width 790 height 105
